Goal: Communication & Community: Share content

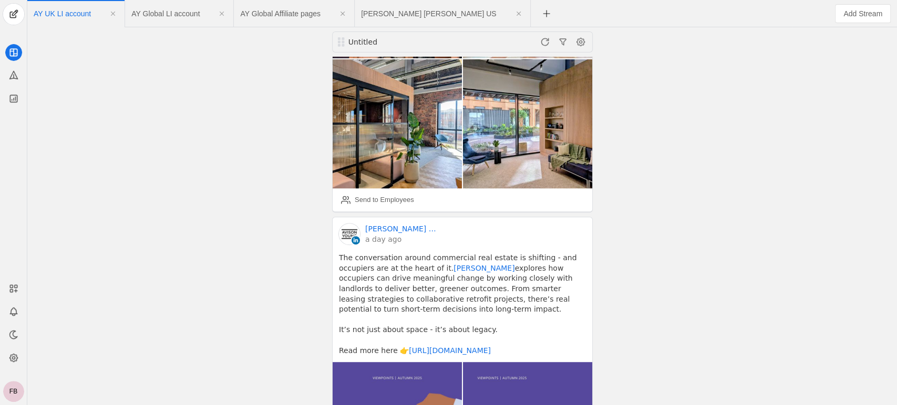
scroll to position [372, 0]
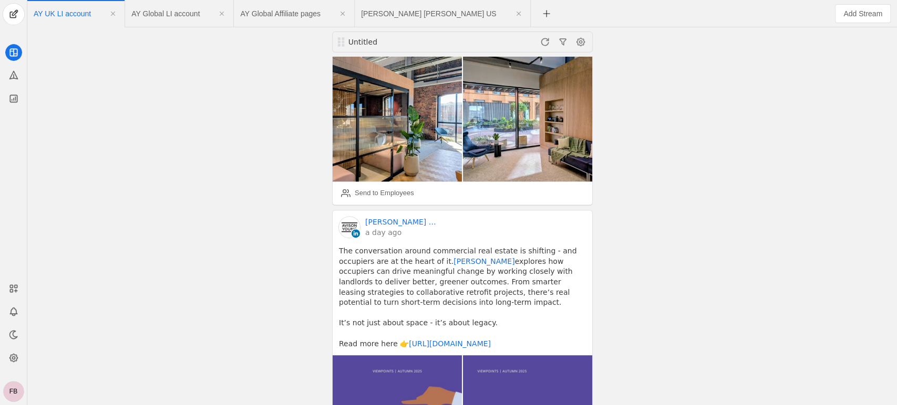
drag, startPoint x: 589, startPoint y: 81, endPoint x: 598, endPoint y: 111, distance: 31.7
click at [598, 111] on div "Untitled [PERSON_NAME] [PERSON_NAME] │UK an hour ago 🎉 Big day for our colleagu…" at bounding box center [462, 216] width 864 height 378
click at [12, 100] on icon at bounding box center [13, 98] width 11 height 11
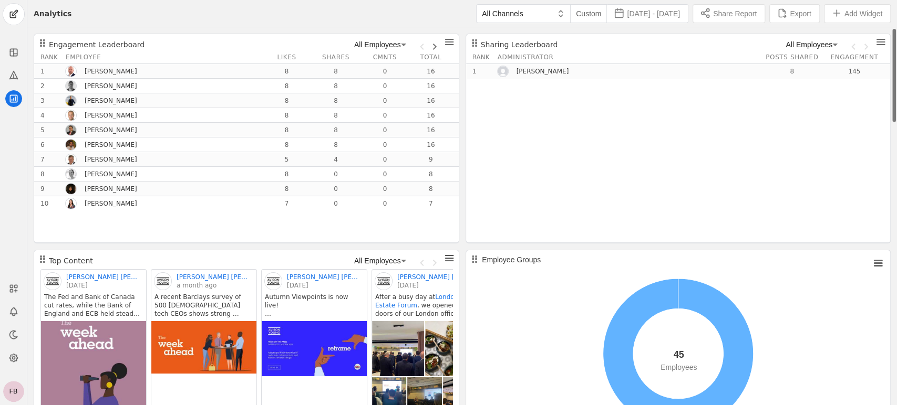
scroll to position [2, 0]
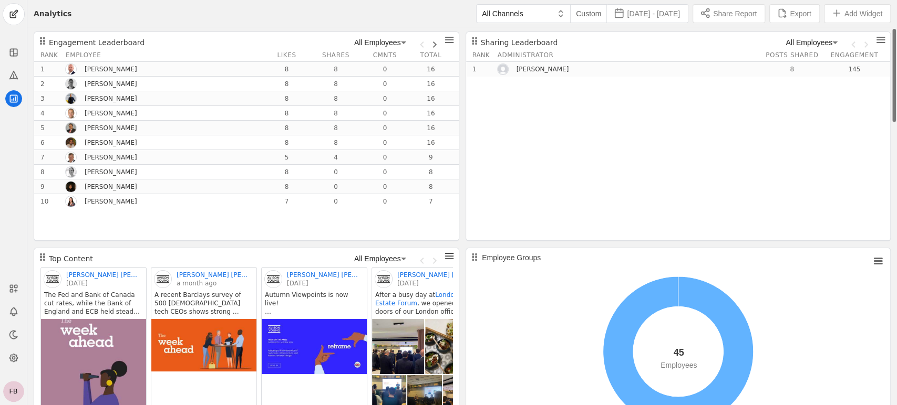
drag, startPoint x: 895, startPoint y: 87, endPoint x: 889, endPoint y: 87, distance: 5.8
click at [14, 53] on icon at bounding box center [14, 52] width 0 height 7
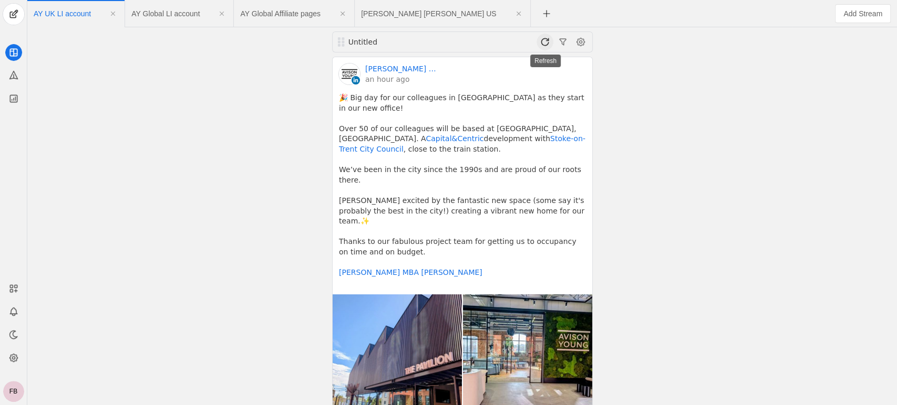
click at [544, 44] on span at bounding box center [544, 42] width 17 height 17
drag, startPoint x: 587, startPoint y: 76, endPoint x: 596, endPoint y: 135, distance: 60.0
click at [596, 135] on div "Untitled [PERSON_NAME] [PERSON_NAME] │UK an hour ago 🎉 Big day for our colleagu…" at bounding box center [462, 216] width 864 height 378
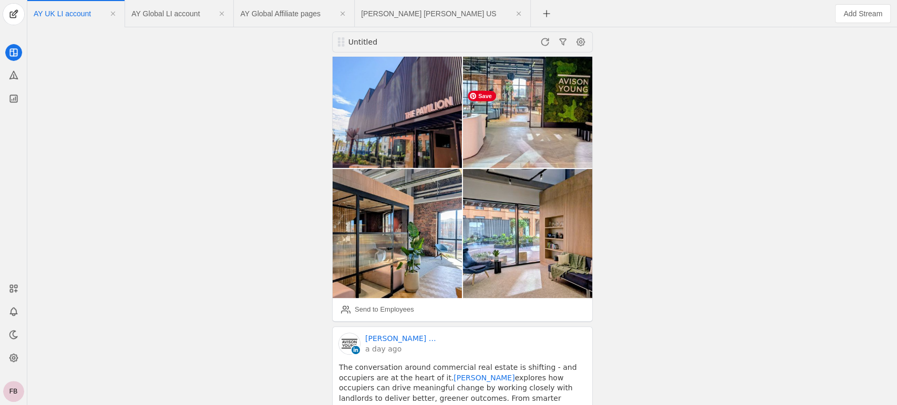
drag, startPoint x: 589, startPoint y: 73, endPoint x: 592, endPoint y: 94, distance: 21.2
click at [592, 94] on div "[PERSON_NAME] [PERSON_NAME] │UK an hour ago 🎉 Big day for our colleagues in [GE…" at bounding box center [462, 62] width 261 height 522
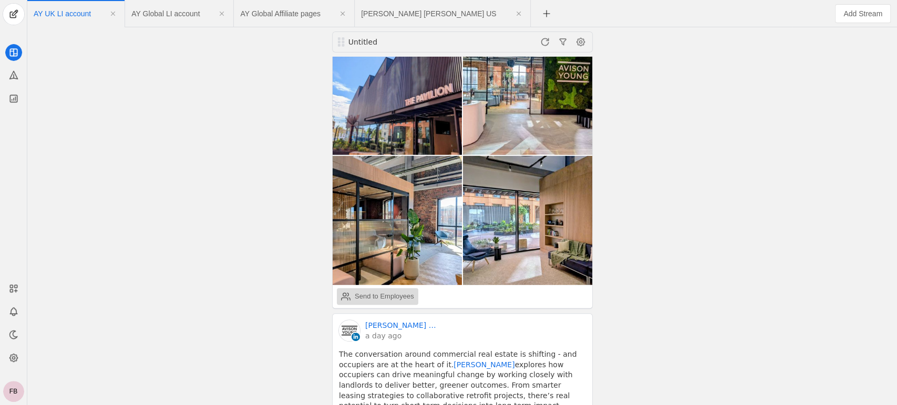
click at [382, 292] on div "Send to Employees" at bounding box center [384, 297] width 59 height 11
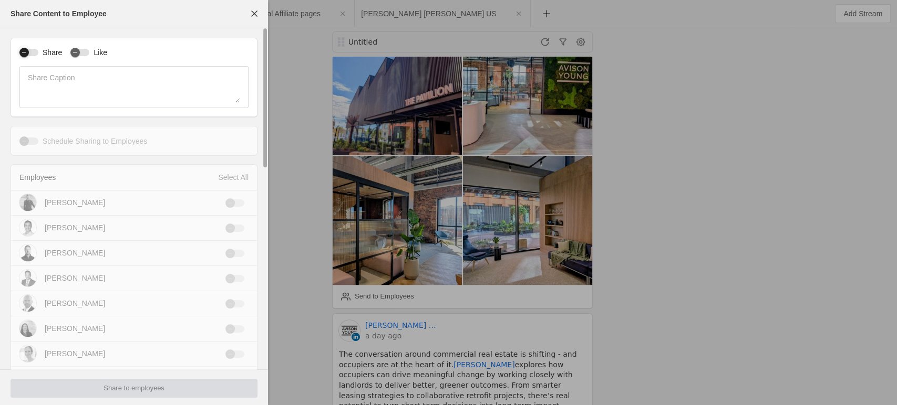
click at [27, 53] on icon "button" at bounding box center [24, 52] width 6 height 6
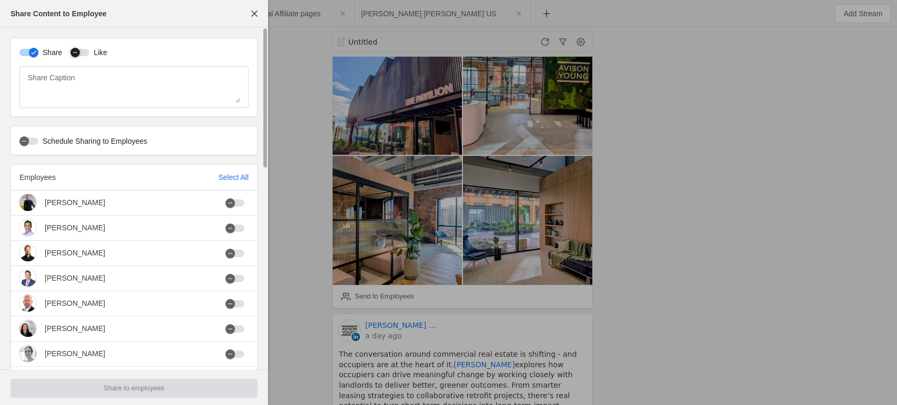
click at [75, 54] on icon "button" at bounding box center [75, 52] width 6 height 6
click at [223, 179] on div "Select All" at bounding box center [233, 177] width 30 height 11
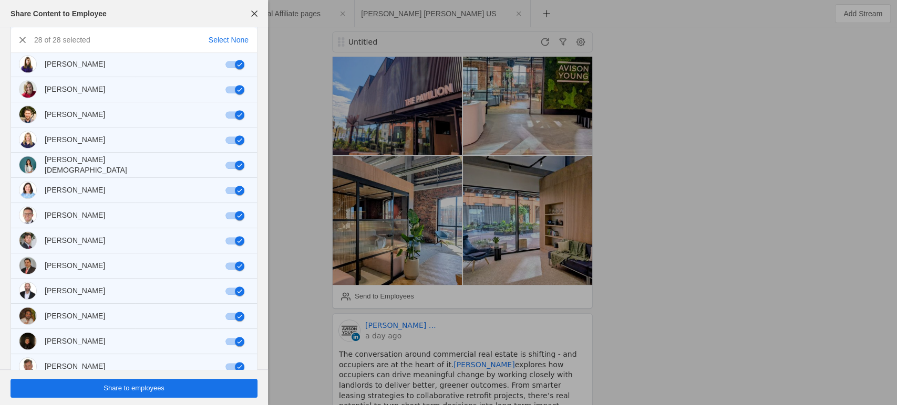
scroll to position [488, 0]
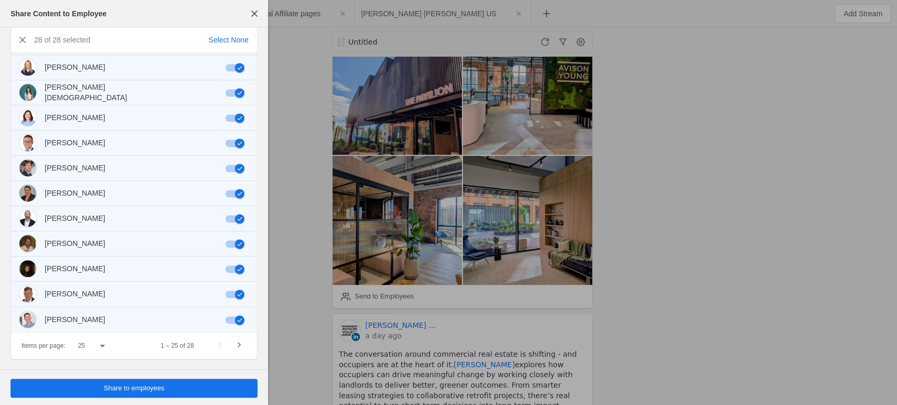
drag, startPoint x: 266, startPoint y: 151, endPoint x: 245, endPoint y: 384, distance: 234.7
click at [281, 390] on div "Share Content to Employee Share Like Share Caption Schedule Sharing to Employee…" at bounding box center [448, 202] width 897 height 405
click at [126, 389] on span "Share to employees" at bounding box center [133, 388] width 61 height 11
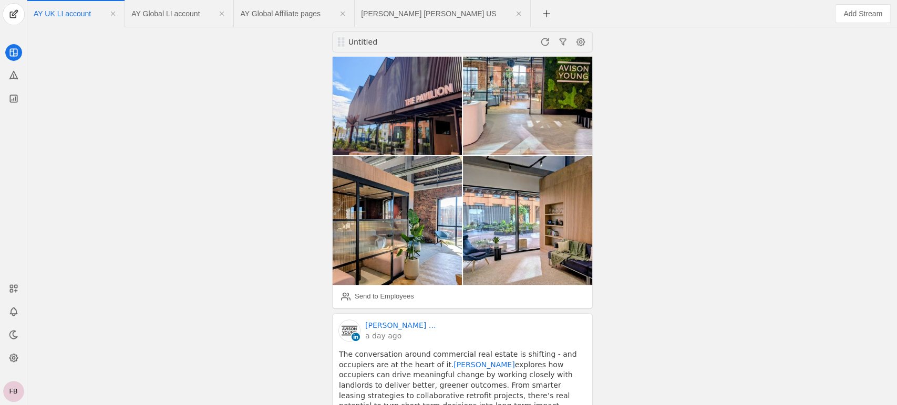
click at [602, 293] on div "Untitled [PERSON_NAME] [PERSON_NAME] │UK an hour ago 🎉 Big day for our colleagu…" at bounding box center [462, 216] width 864 height 378
click at [310, 299] on div "Untitled [PERSON_NAME] [PERSON_NAME] │UK an hour ago 🎉 Big day for our colleagu…" at bounding box center [462, 216] width 864 height 378
